Goal: Task Accomplishment & Management: Manage account settings

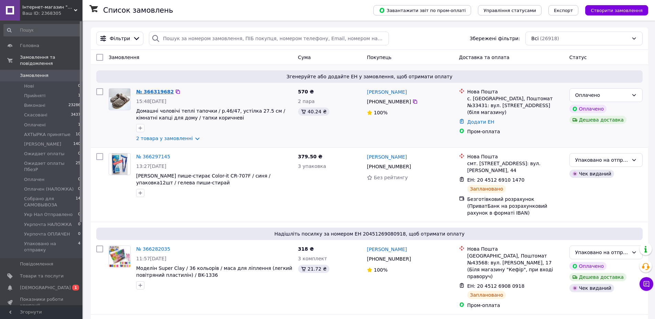
click at [140, 92] on link "№ 366319682" at bounding box center [154, 91] width 37 height 5
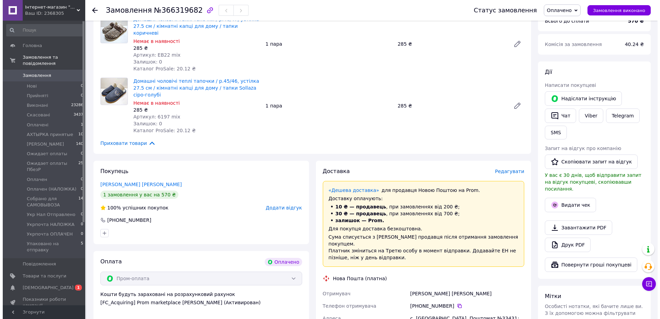
scroll to position [241, 0]
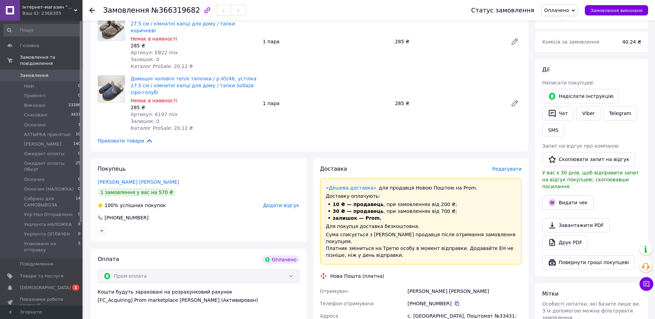
click at [505, 166] on span "Редагувати" at bounding box center [506, 168] width 29 height 5
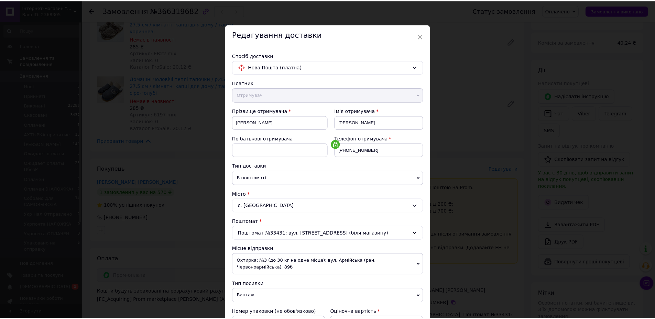
scroll to position [137, 0]
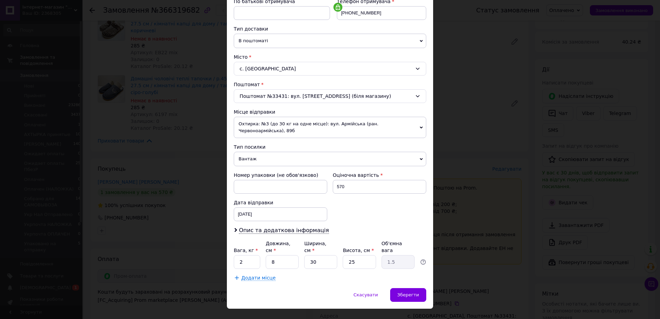
click at [478, 245] on div "× Редагування доставки Спосіб доставки Нова Пошта (платна) Платник Отримувач Ві…" at bounding box center [330, 159] width 660 height 319
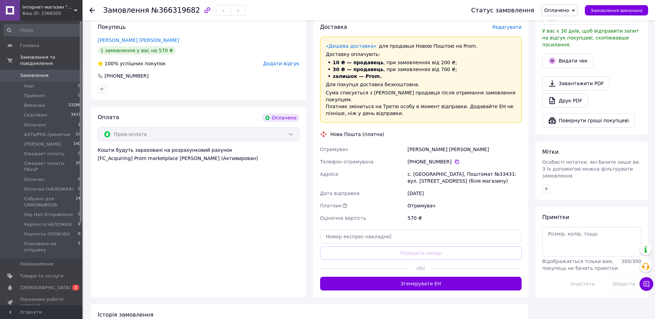
scroll to position [412, 0]
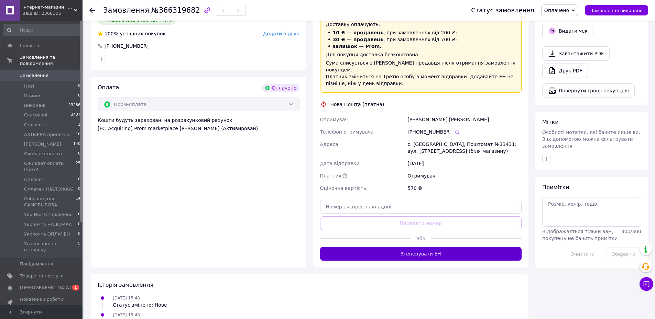
click at [416, 247] on button "Згенерувати ЕН" at bounding box center [421, 254] width 202 height 14
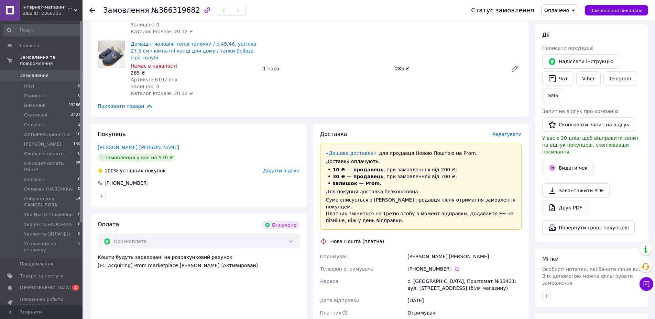
scroll to position [275, 0]
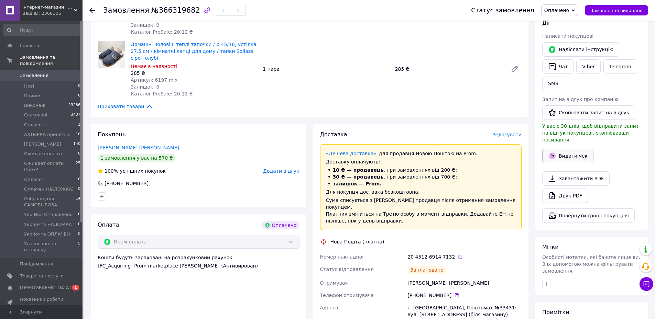
click at [568, 149] on button "Видати чек" at bounding box center [567, 156] width 51 height 14
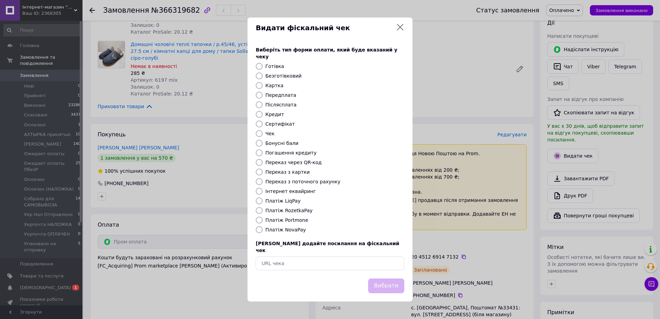
click at [291, 213] on label "Платіж RozetkaPay" at bounding box center [288, 210] width 47 height 5
click at [263, 213] on input "Платіж RozetkaPay" at bounding box center [259, 210] width 7 height 7
radio input "true"
click at [394, 279] on button "Вибрати" at bounding box center [386, 286] width 36 height 15
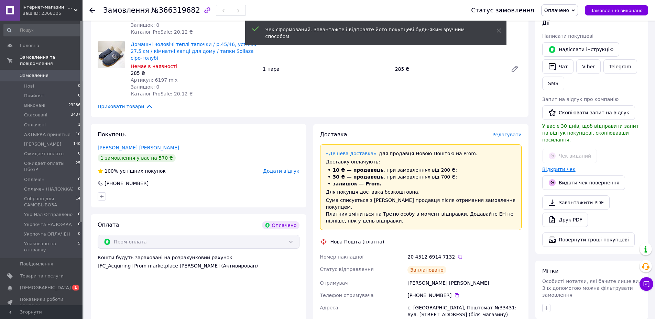
click at [564, 167] on link "Відкрити чек" at bounding box center [558, 169] width 33 height 5
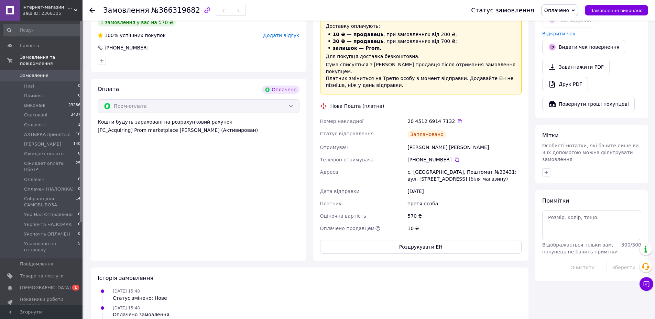
scroll to position [412, 0]
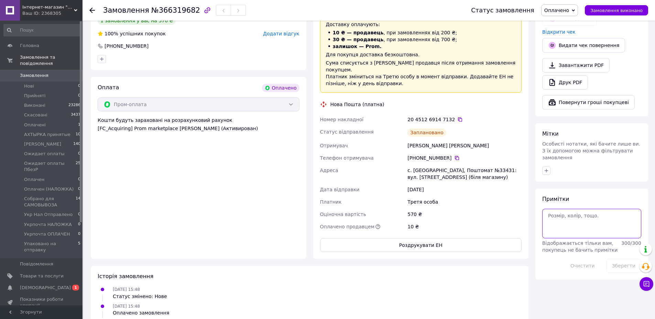
click at [581, 215] on textarea at bounding box center [591, 224] width 99 height 30
paste textarea "Добрий день! Ваше замовлення відправлено. ТТН Дякуємо за покупку!"
click at [457, 117] on icon at bounding box center [459, 119] width 5 height 5
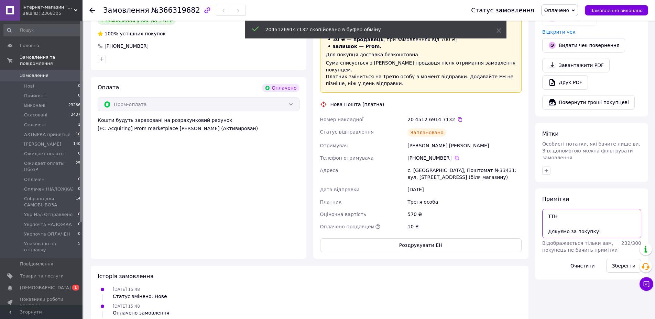
click at [569, 209] on textarea "Добрий день! Ваше замовлення відправлено. ТТН Дякуємо за покупку!" at bounding box center [591, 224] width 99 height 30
paste textarea "20451269147132"
type textarea "Добрий день! Ваше замовлення відправлено. ТТН 20451269147132 Дякуємо за покупку!"
click at [620, 259] on button "Зберегти" at bounding box center [623, 266] width 35 height 14
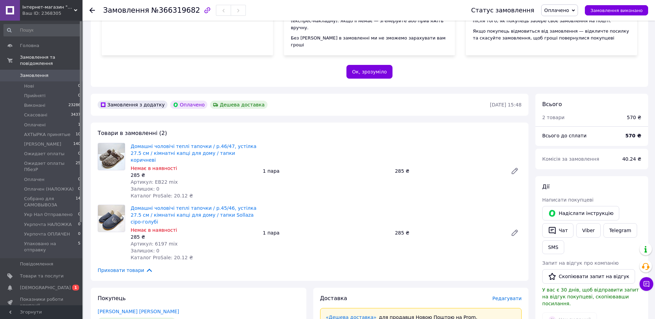
scroll to position [34, 0]
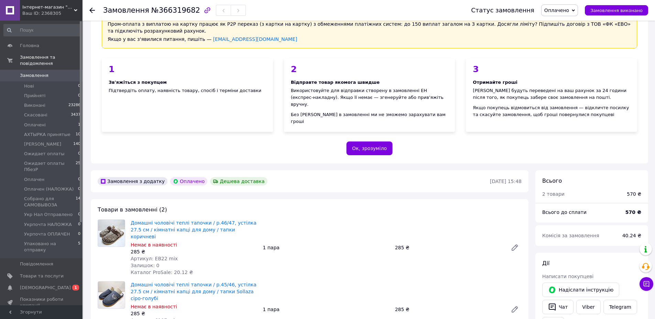
click at [569, 8] on span "Оплачено" at bounding box center [556, 10] width 25 height 5
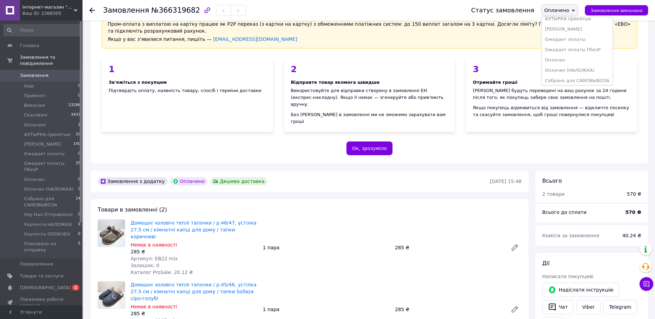
scroll to position [80, 0]
click at [569, 79] on li "Упаковано на отправку" at bounding box center [576, 78] width 71 height 10
